Goal: Use online tool/utility

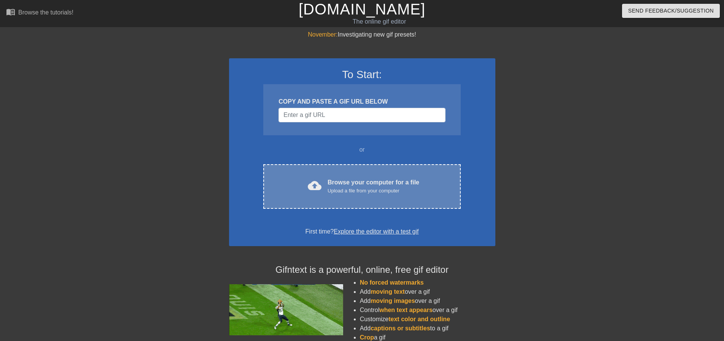
click at [342, 179] on div "Browse your computer for a file Upload a file from your computer" at bounding box center [374, 186] width 92 height 17
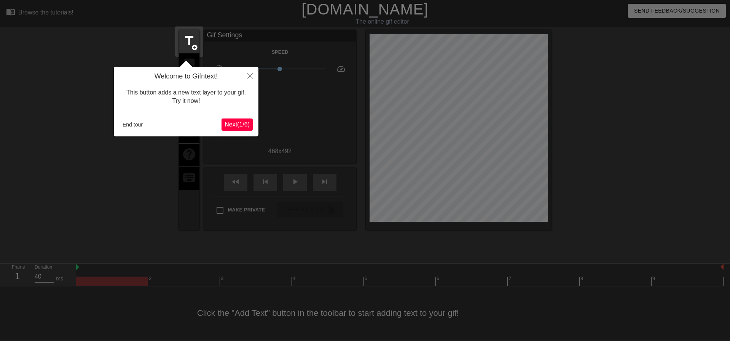
click at [238, 124] on span "Next ( 1 / 6 )" at bounding box center [237, 124] width 25 height 6
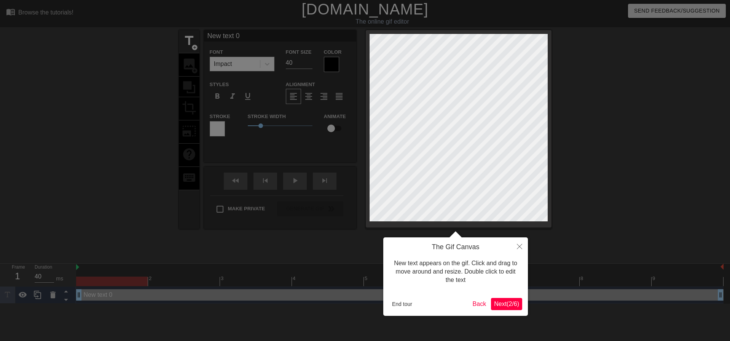
click at [238, 124] on body "menu_book Browse the tutorials! [DOMAIN_NAME] The online gif editor Send Feedba…" at bounding box center [365, 151] width 730 height 303
click at [516, 298] on button "Next ( 2 / 6 )" at bounding box center [506, 304] width 31 height 12
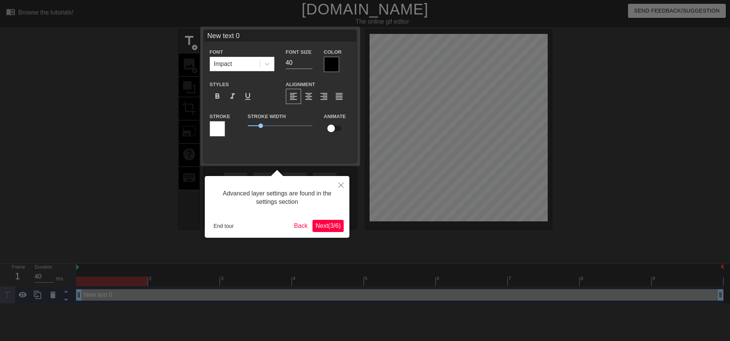
click at [328, 228] on span "Next ( 3 / 6 )" at bounding box center [327, 225] width 25 height 6
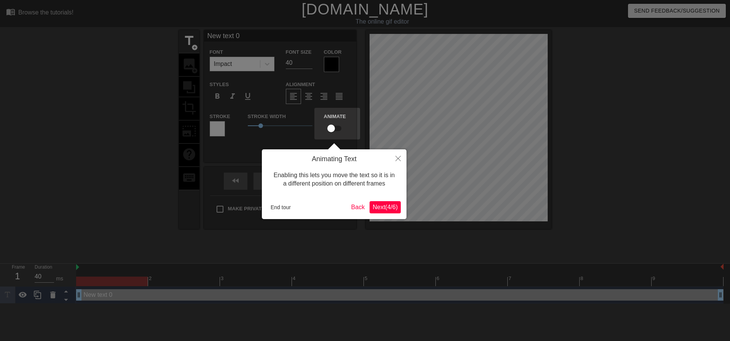
click at [394, 210] on span "Next ( 4 / 6 )" at bounding box center [385, 207] width 25 height 6
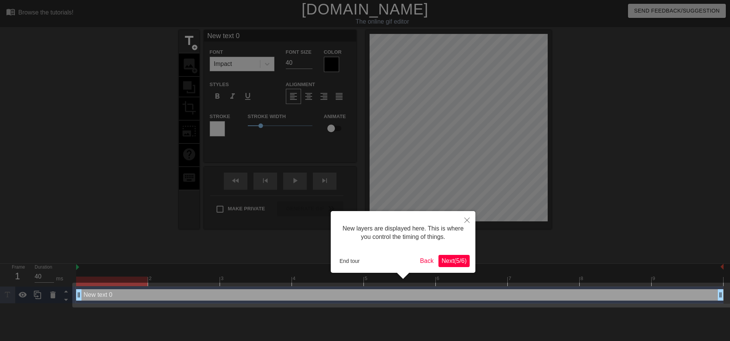
click at [451, 258] on span "Next ( 5 / 6 )" at bounding box center [453, 260] width 25 height 6
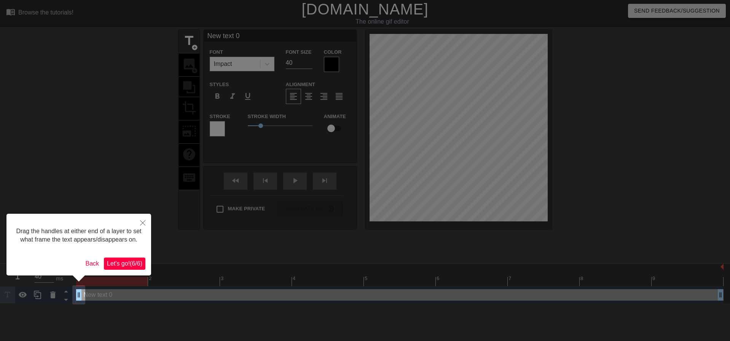
click at [134, 263] on span "Let's go! ( 6 / 6 )" at bounding box center [124, 263] width 35 height 6
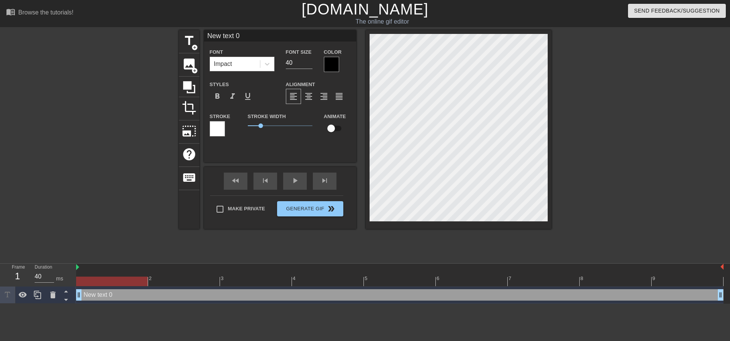
scroll to position [1, 2]
type input "Y"
type textarea "Y"
type input "Yo"
type textarea "Yo"
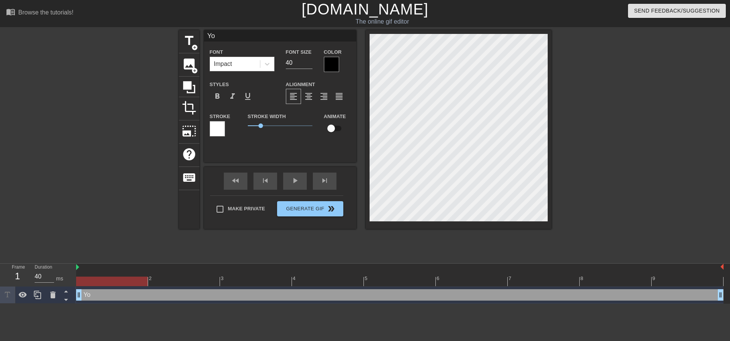
type input "You"
type textarea "You"
type input "Your"
type textarea "Your"
type input "YourA"
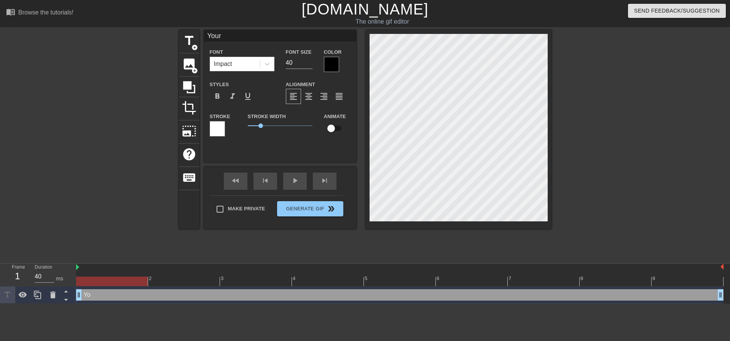
type textarea "YourA"
type input "YourAv"
type textarea "YourAv"
type input "YourAve"
type textarea "YourAve"
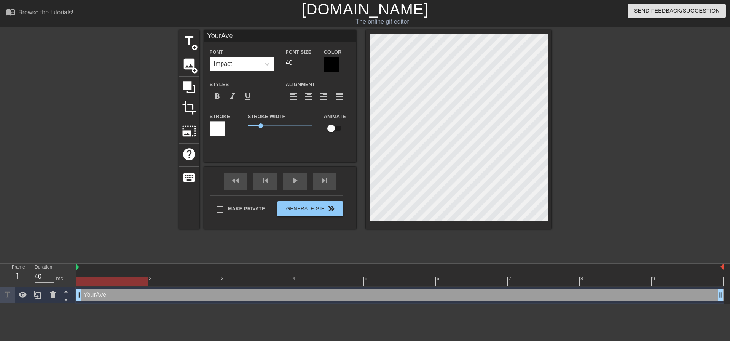
type input "YourAver"
type textarea "YourAver"
type input "YourAvera"
type textarea "YourAvera"
type input "YourAverag"
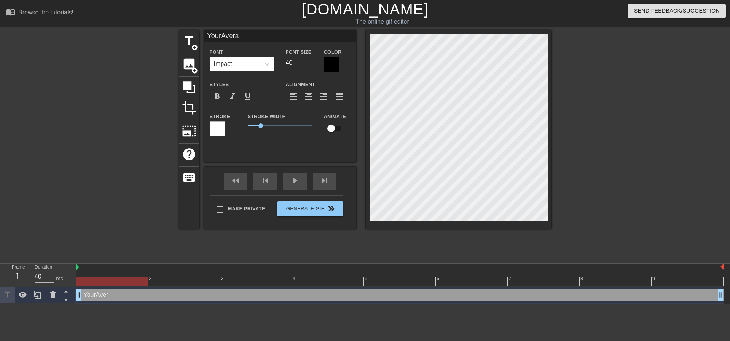
type textarea "YourAverag"
type input "YourAverage"
type textarea "YourAverage"
type input "YourAverageP"
type textarea "YourAverageP"
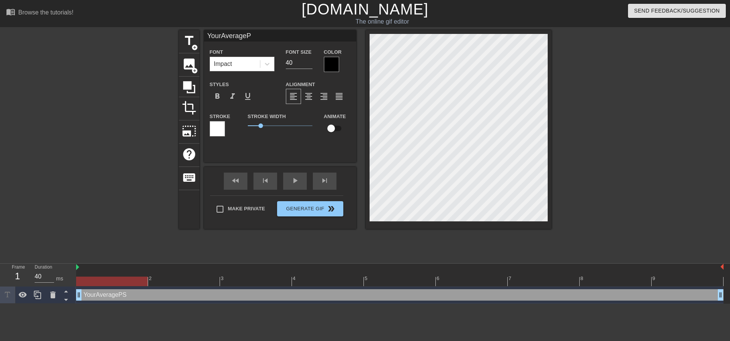
type input "YourAveragePS"
type textarea "YourAveragePS"
type input "YourAveragePS9"
type textarea "YourAveragePS9"
type input "YourAveragePS99"
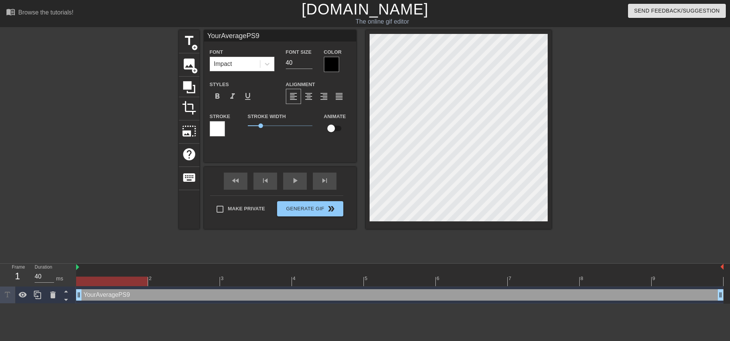
type textarea "YourAveragePS99"
type input "YourAveragePS99P"
type textarea "YourAveragePS99P"
type input "YourAveragePS99Pk"
type textarea "YourAveragePS99Pk"
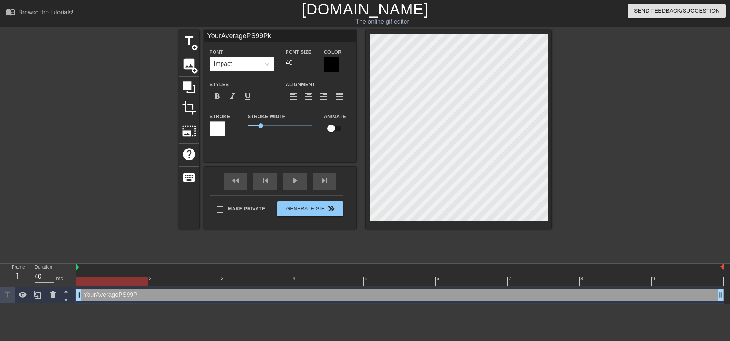
type input "YourAveragePS99Pkl"
type textarea "YourAveragePS99Pkl"
type input "YourAveragePS99Pk"
type textarea "YourAveragePS99Pk"
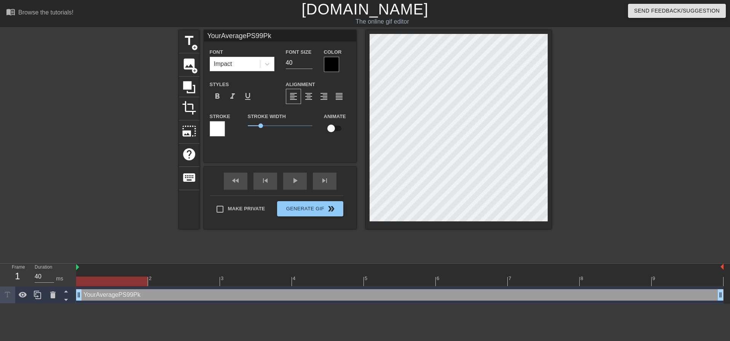
type input "YourAveragePS99P"
type textarea "YourAveragePS99P"
type input "YourAveragePS99Pl"
type textarea "YourAveragePS99Pl"
type input "YourAveragePS99Pla"
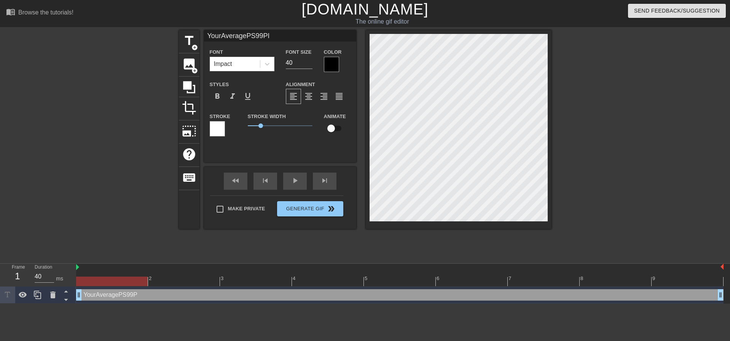
type textarea "YourAveragePS99Pla"
type input "YourAveragePS99Play"
type textarea "YourAveragePS99Play"
type input "YourAveragePS99Playe"
type textarea "YourAveragePS99Playe"
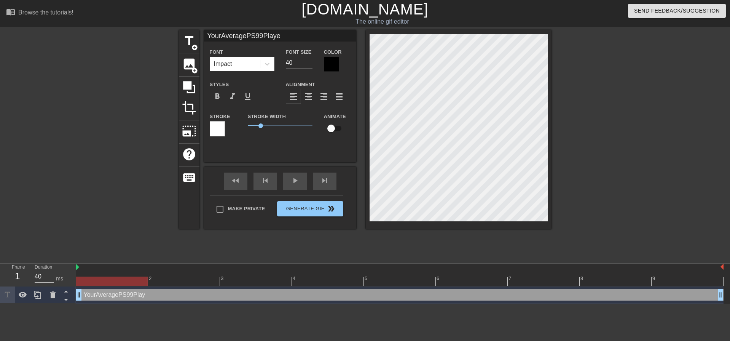
type input "YourAveragePS99Player"
type textarea "YourAveragePS99Player"
click at [299, 63] on input "40" at bounding box center [299, 63] width 27 height 12
type input "9"
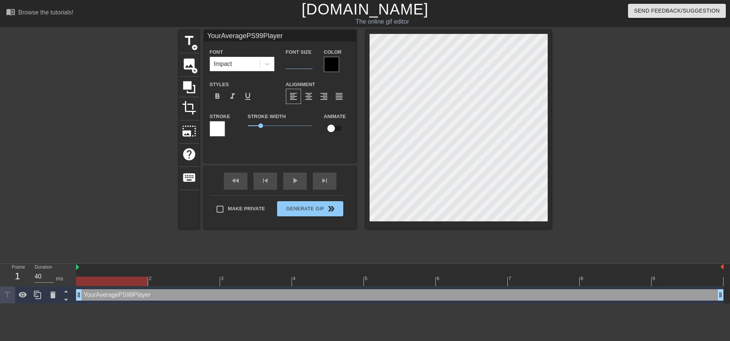
type input "4"
type input "5"
type input "45"
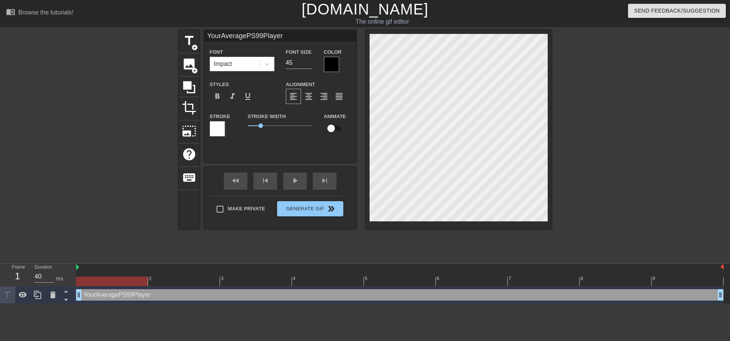
click at [572, 97] on div at bounding box center [618, 144] width 114 height 228
click at [586, 124] on div at bounding box center [618, 144] width 114 height 228
click at [220, 96] on span "format_bold" at bounding box center [217, 96] width 9 height 9
click at [233, 94] on span "format_italic" at bounding box center [232, 96] width 9 height 9
